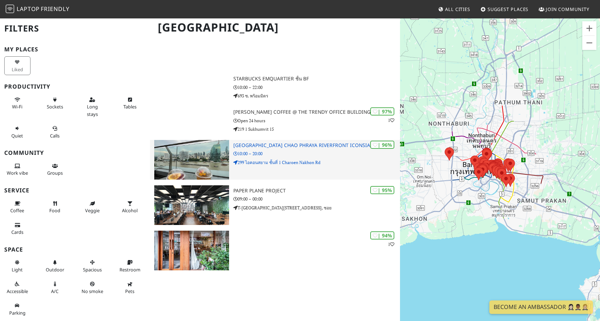
scroll to position [319, 0]
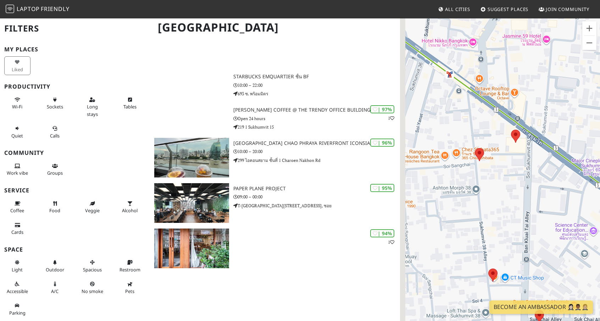
drag, startPoint x: 464, startPoint y: 145, endPoint x: 513, endPoint y: 201, distance: 74.4
click at [513, 201] on div "Um von einem Element zum anderen zu gelangen, drückst du die Pfeiltasten entspr…" at bounding box center [500, 178] width 200 height 321
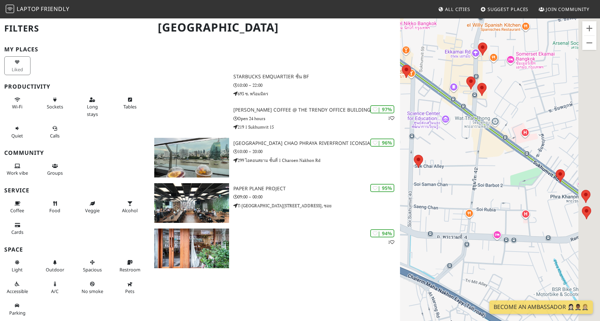
drag, startPoint x: 536, startPoint y: 210, endPoint x: 475, endPoint y: 160, distance: 79.1
click at [475, 160] on div "Um von einem Element zum anderen zu gelangen, drückst du die Pfeiltasten entspr…" at bounding box center [500, 178] width 200 height 321
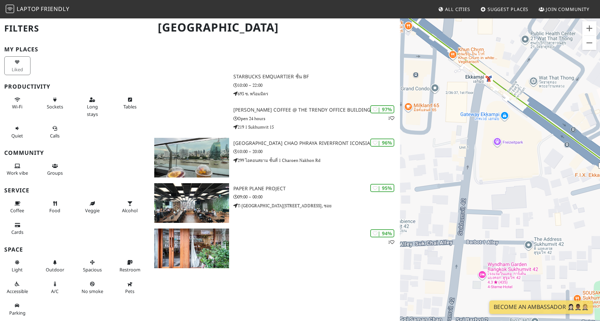
drag, startPoint x: 455, startPoint y: 116, endPoint x: 504, endPoint y: 107, distance: 49.6
click at [504, 107] on div "Um von einem Element zum anderen zu gelangen, drückst du die Pfeiltasten entspr…" at bounding box center [500, 178] width 200 height 321
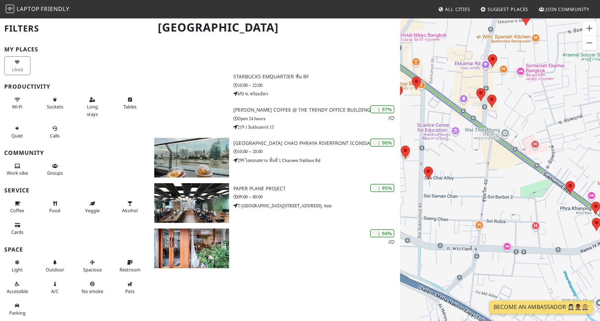
drag, startPoint x: 501, startPoint y: 161, endPoint x: 498, endPoint y: 189, distance: 28.2
click at [498, 189] on div "Um von einem Element zum anderen zu gelangen, drückst du die Pfeiltasten entspr…" at bounding box center [500, 178] width 200 height 321
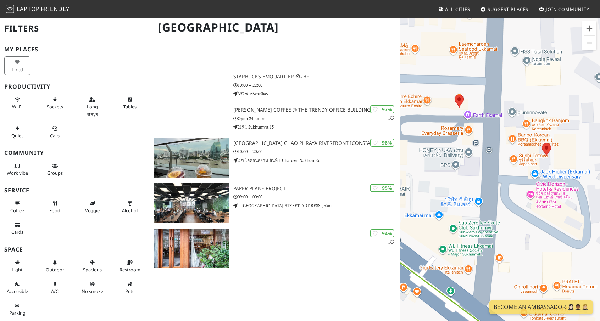
drag, startPoint x: 462, startPoint y: 196, endPoint x: 497, endPoint y: 195, distance: 34.8
click at [497, 195] on div "Um von einem Element zum anderen zu gelangen, drückst du die Pfeiltasten entspr…" at bounding box center [500, 178] width 200 height 321
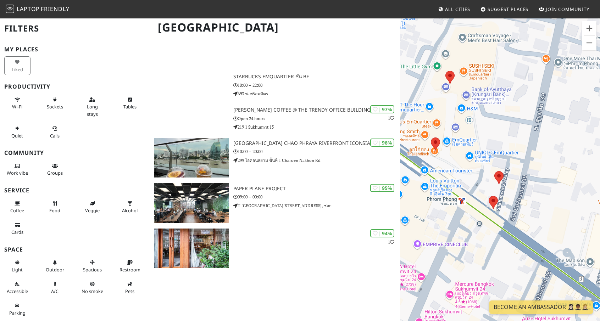
click at [560, 166] on div "Um von einem Element zum anderen zu gelangen, drückst du die Pfeiltasten entspr…" at bounding box center [500, 178] width 200 height 321
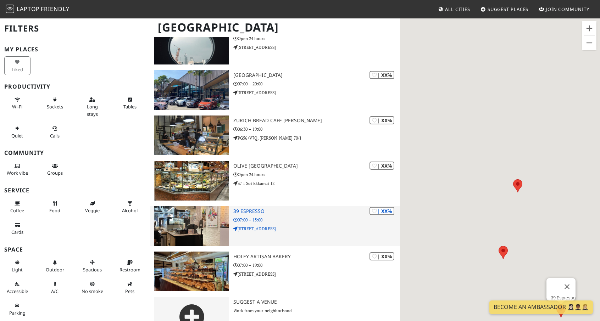
scroll to position [3263, 0]
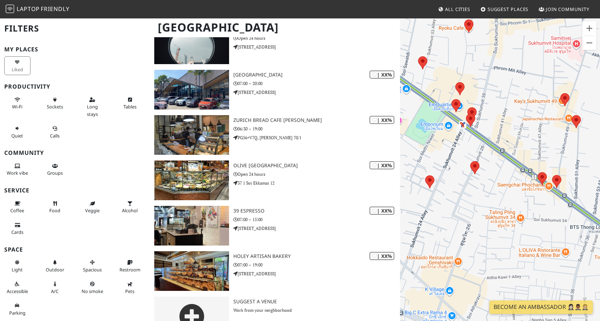
drag, startPoint x: 558, startPoint y: 180, endPoint x: 492, endPoint y: 102, distance: 101.7
click at [492, 102] on div "Um von einem Element zum anderen zu gelangen, drückst du die Pfeiltasten entspr…" at bounding box center [500, 178] width 200 height 321
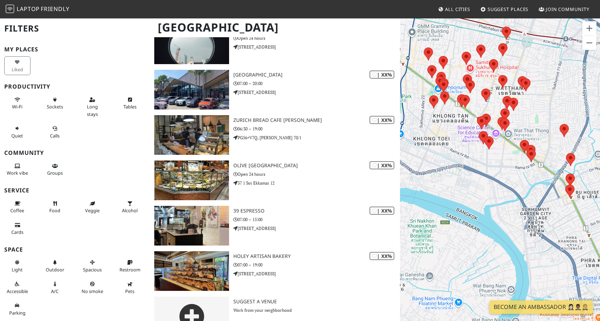
drag, startPoint x: 544, startPoint y: 221, endPoint x: 469, endPoint y: 155, distance: 100.0
click at [469, 155] on div "Um von einem Element zum anderen zu gelangen, drückst du die Pfeiltasten entspr…" at bounding box center [500, 178] width 200 height 321
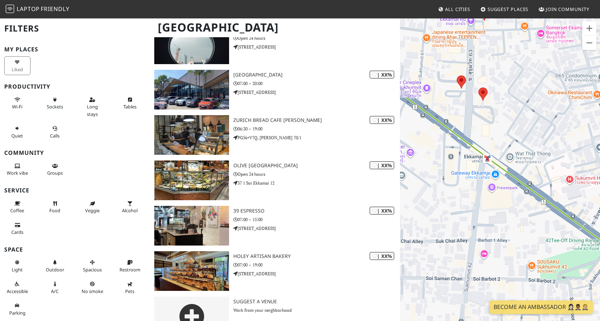
drag, startPoint x: 512, startPoint y: 165, endPoint x: 447, endPoint y: 71, distance: 114.2
click at [429, 64] on div "Um von einem Element zum anderen zu gelangen, drückst du die Pfeiltasten entspr…" at bounding box center [500, 178] width 200 height 321
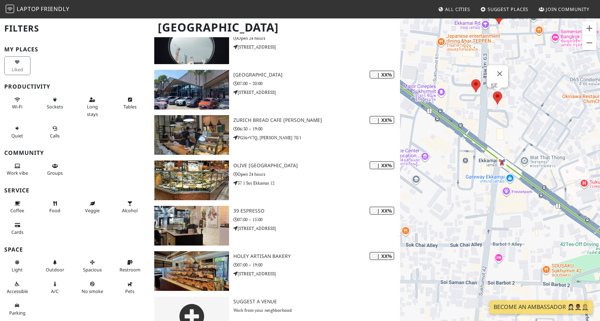
click at [493, 92] on area at bounding box center [493, 92] width 0 height 0
click at [494, 82] on link "KIF" at bounding box center [494, 84] width 6 height 5
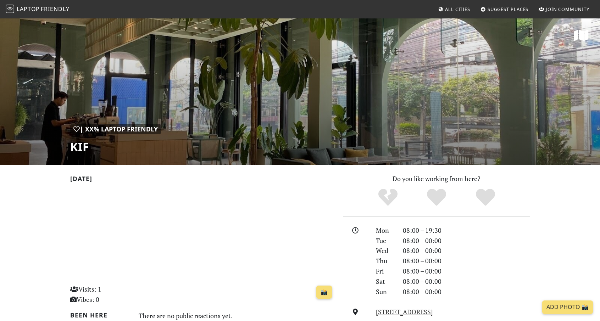
click at [305, 117] on div "| XX% Laptop Friendly KIF" at bounding box center [300, 92] width 600 height 148
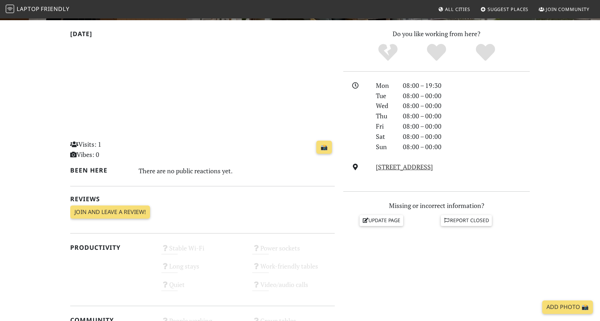
scroll to position [177, 0]
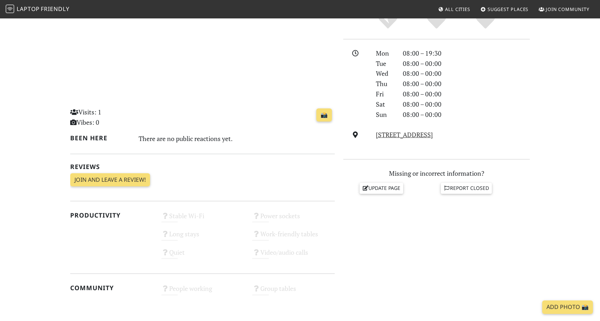
click at [533, 125] on div "Do you like working from here? Mon 08:00 – 19:30 Tue 08:00 – 00:00 Wed 08:00 – …" at bounding box center [436, 290] width 195 height 589
click at [576, 186] on section "Today Visits: 1 Vibes: 0 📸 Been here There are no public reactions yet. Reviews…" at bounding box center [300, 305] width 600 height 635
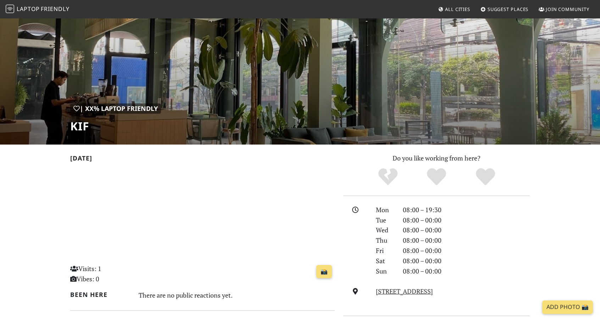
scroll to position [0, 0]
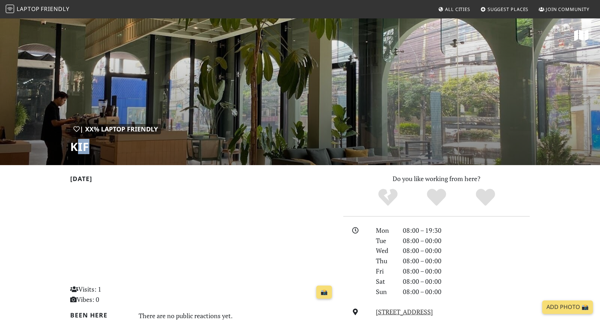
drag, startPoint x: 74, startPoint y: 145, endPoint x: 96, endPoint y: 152, distance: 22.7
click at [96, 153] on h1 "KIF" at bounding box center [115, 146] width 91 height 13
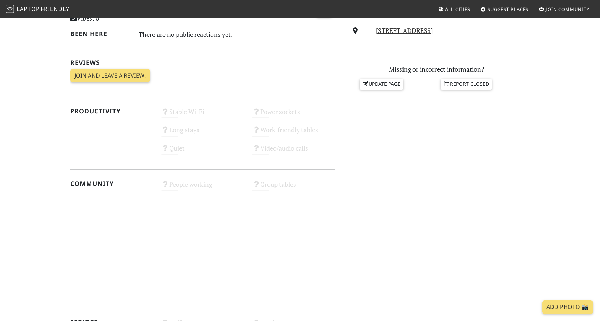
scroll to position [284, 0]
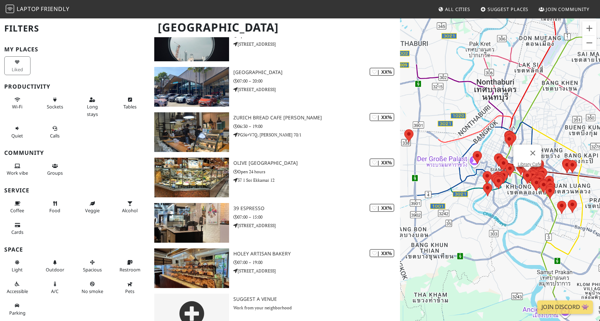
scroll to position [2806, 0]
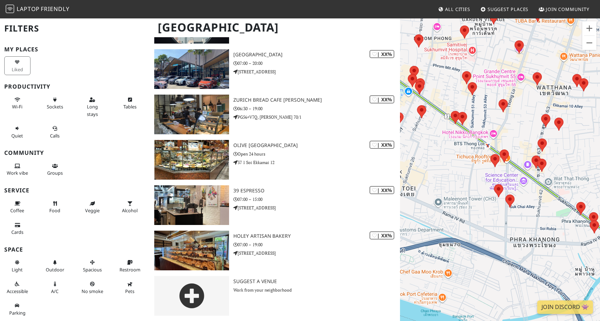
drag, startPoint x: 532, startPoint y: 215, endPoint x: 485, endPoint y: 122, distance: 104.4
click at [485, 122] on div "Um von einem Element zum anderen zu gelangen, drückst du die Pfeiltasten entspr…" at bounding box center [500, 178] width 200 height 321
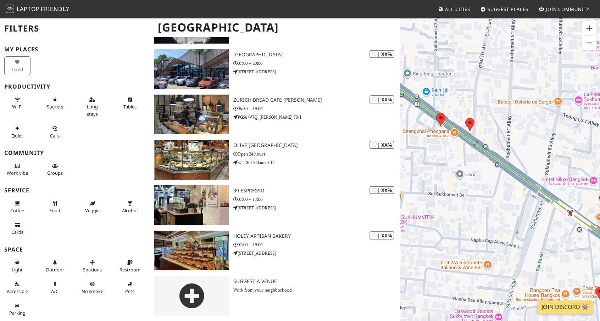
scroll to position [2905, 0]
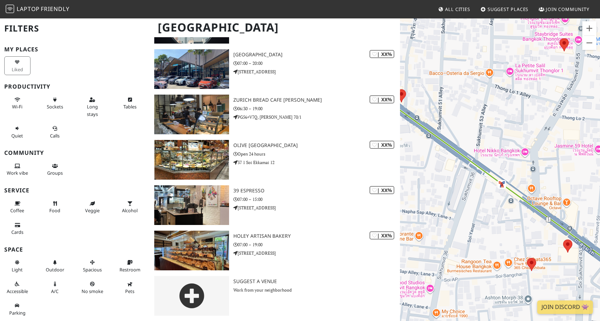
drag, startPoint x: 541, startPoint y: 101, endPoint x: 480, endPoint y: 72, distance: 67.7
click at [480, 72] on div "Um von einem Element zum anderen zu gelangen, drückst du die Pfeiltasten entspr…" at bounding box center [500, 178] width 200 height 321
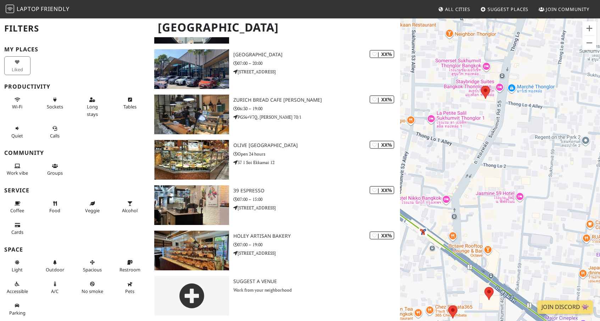
drag, startPoint x: 536, startPoint y: 140, endPoint x: 456, endPoint y: 188, distance: 92.6
click at [456, 188] on div "Um von einem Element zum anderen zu gelangen, drückst du die Pfeiltasten entspr…" at bounding box center [500, 178] width 200 height 321
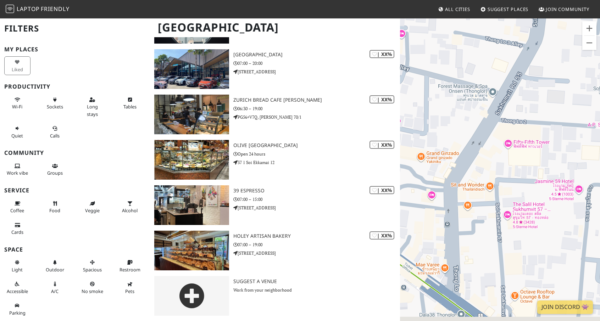
drag, startPoint x: 472, startPoint y: 195, endPoint x: 547, endPoint y: 36, distance: 176.3
click at [549, 34] on div "Um von einem Element zum anderen zu gelangen, drückst du die Pfeiltasten entspr…" at bounding box center [500, 178] width 200 height 321
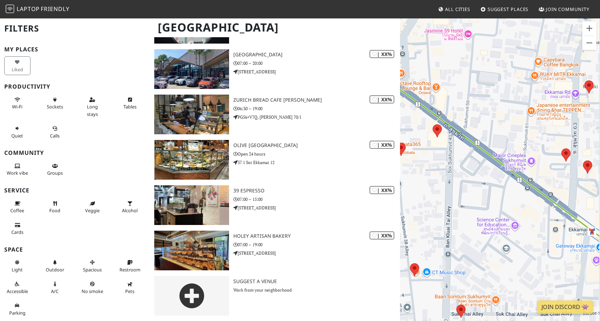
drag, startPoint x: 482, startPoint y: 100, endPoint x: 436, endPoint y: 66, distance: 56.7
click at [437, 66] on div "Um von einem Element zum anderen zu gelangen, drückst du die Pfeiltasten entspr…" at bounding box center [500, 178] width 200 height 321
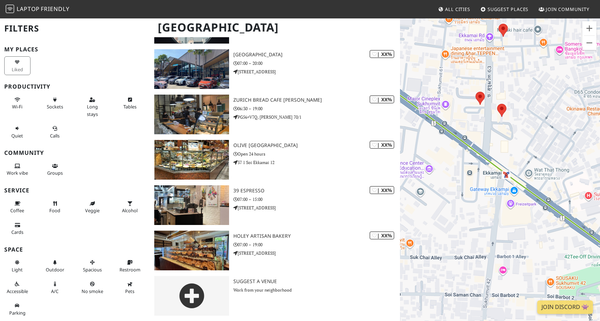
drag, startPoint x: 536, startPoint y: 127, endPoint x: 498, endPoint y: 106, distance: 42.9
click at [498, 106] on div at bounding box center [501, 110] width 9 height 13
